Goal: Task Accomplishment & Management: Manage account settings

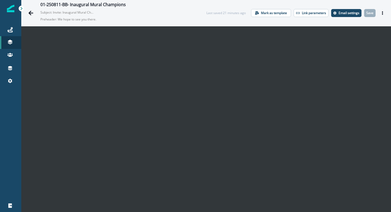
click at [69, 20] on p "Preheader: We hope to see you there." at bounding box center [106, 19] width 133 height 9
click at [70, 13] on p "Subject: Invite: Inaugural Mural Champions Meetup – August 20" at bounding box center [66, 11] width 53 height 7
click at [384, 13] on icon "Actions" at bounding box center [383, 13] width 4 height 4
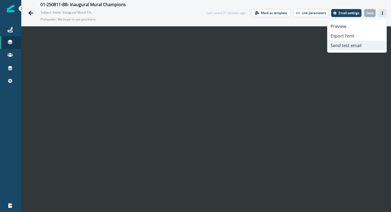
click at [356, 44] on button "Send test email" at bounding box center [356, 46] width 59 height 10
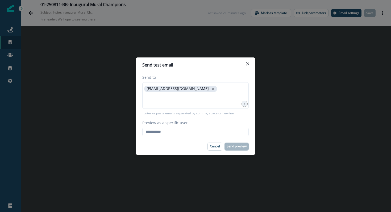
click at [182, 136] on div "Send to jmauldin@mural.co 1 Enter or paste emails separated by comma, space or …" at bounding box center [195, 105] width 119 height 66
click at [182, 133] on input "Preview as a specific user" at bounding box center [195, 132] width 106 height 9
type input "**********"
click at [185, 144] on div "Cancel Send preview" at bounding box center [195, 147] width 106 height 8
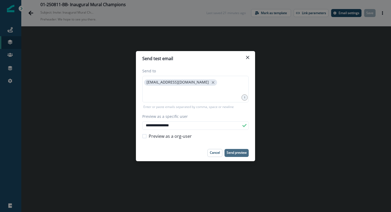
click at [237, 153] on p "Send preview" at bounding box center [237, 153] width 20 height 4
click at [249, 56] on button "Close" at bounding box center [247, 57] width 9 height 9
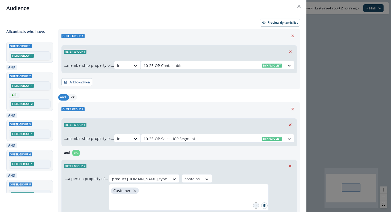
scroll to position [121, 0]
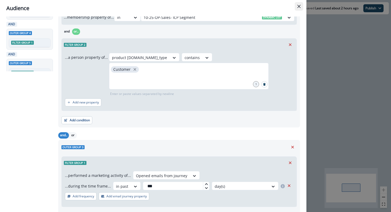
click at [298, 4] on button "Close" at bounding box center [299, 6] width 9 height 9
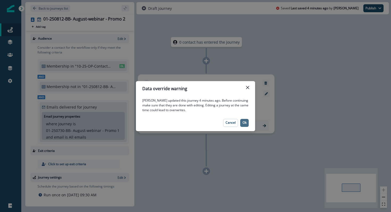
click at [246, 123] on button "Ok" at bounding box center [244, 123] width 9 height 8
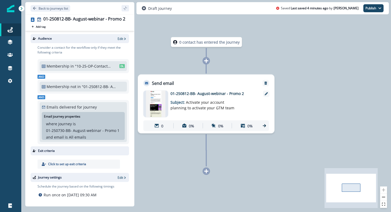
click at [153, 100] on img at bounding box center [156, 104] width 20 height 27
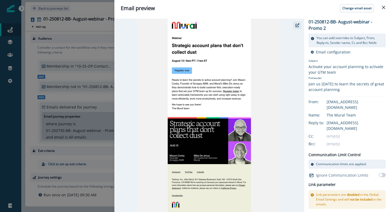
click at [298, 27] on button "button" at bounding box center [297, 25] width 9 height 8
click at [382, 9] on button "Close" at bounding box center [383, 7] width 9 height 9
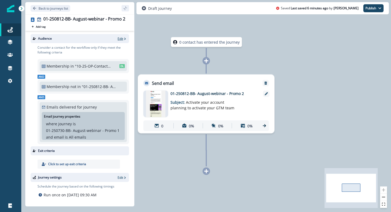
click at [120, 39] on p "Edit" at bounding box center [121, 38] width 6 height 5
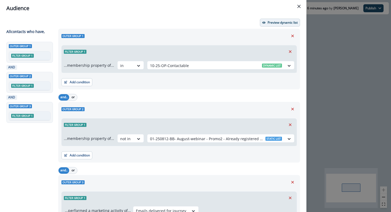
click at [270, 24] on p "Preview dynamic list" at bounding box center [283, 23] width 30 height 4
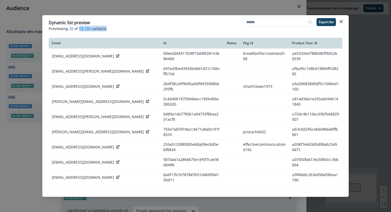
drag, startPoint x: 93, startPoint y: 32, endPoint x: 78, endPoint y: 30, distance: 14.4
click at [78, 30] on header "Dynamic list preview Previewing 20 of 18,136 contacts Export list" at bounding box center [195, 25] width 306 height 20
click at [78, 30] on p "Previewing 20 of 18,136 contacts" at bounding box center [196, 29] width 294 height 6
drag, startPoint x: 78, startPoint y: 30, endPoint x: 90, endPoint y: 31, distance: 12.3
click at [91, 31] on p "Previewing 20 of 18,136 contacts" at bounding box center [196, 29] width 294 height 6
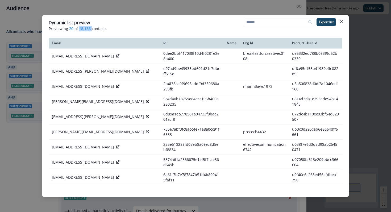
copy span "18,136"
click at [341, 21] on icon "Close" at bounding box center [341, 21] width 3 height 3
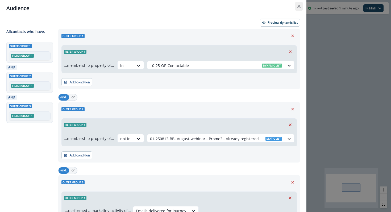
click at [296, 3] on button "Close" at bounding box center [299, 6] width 9 height 9
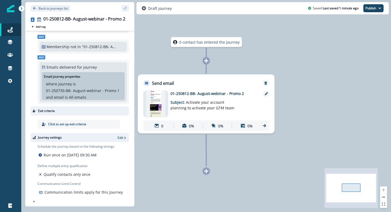
scroll to position [40, 0]
click at [379, 8] on icon "button" at bounding box center [379, 8] width 3 height 2
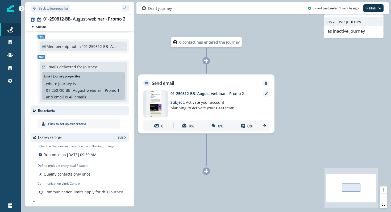
click at [368, 21] on button "as active journey" at bounding box center [353, 22] width 59 height 10
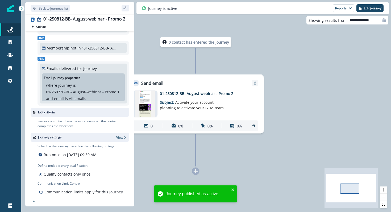
scroll to position [39, 0]
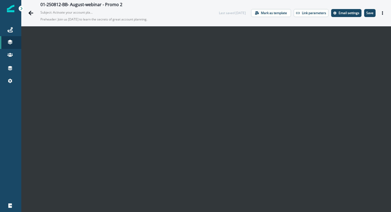
click at [384, 17] on div "01-250812-BB- August-webinar - Promo 2 Subject: Activate your account planning …" at bounding box center [206, 13] width 370 height 26
click at [384, 14] on icon "Actions" at bounding box center [383, 13] width 4 height 4
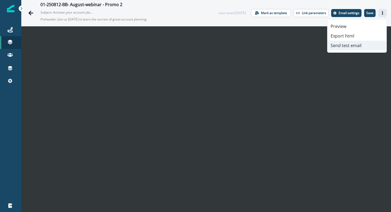
click at [360, 47] on button "Send test email" at bounding box center [356, 46] width 59 height 10
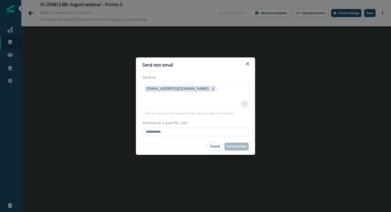
click at [201, 129] on input "Preview as a specific user" at bounding box center [195, 132] width 106 height 9
type input "**********"
click at [190, 146] on div "Cancel Send preview" at bounding box center [195, 147] width 106 height 8
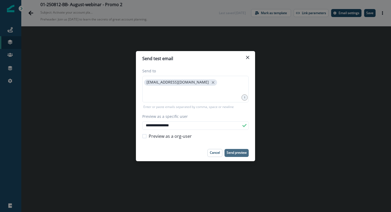
click at [233, 151] on p "Send preview" at bounding box center [237, 153] width 20 height 4
